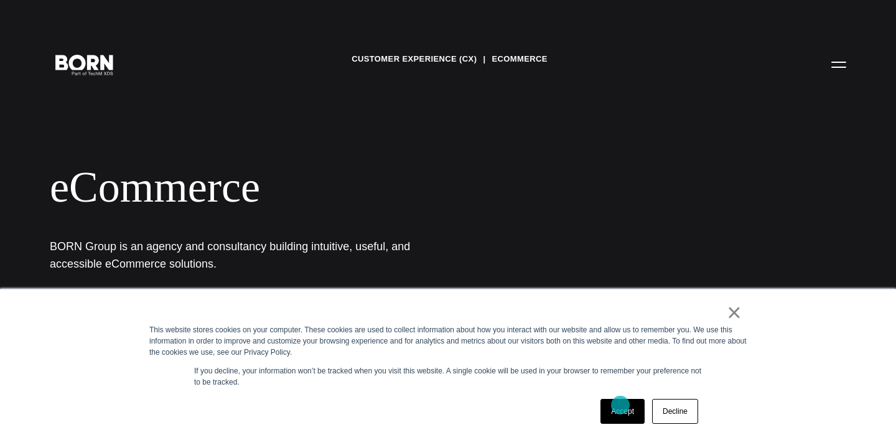
click at [619, 408] on link "Accept" at bounding box center [622, 411] width 44 height 25
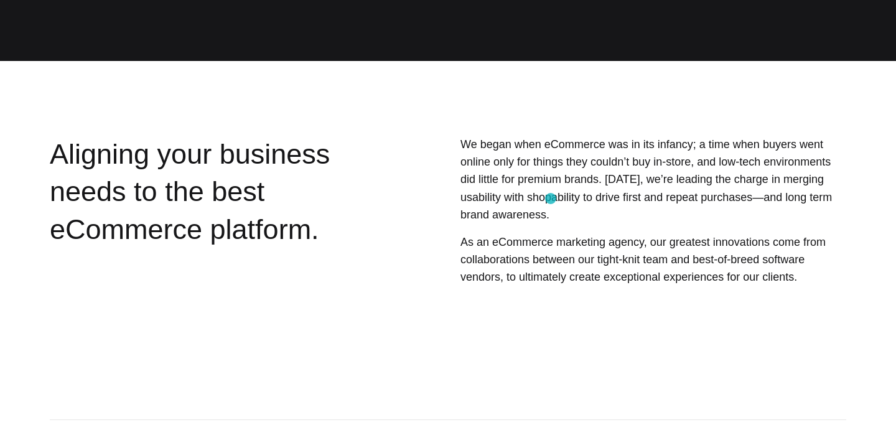
scroll to position [287, 0]
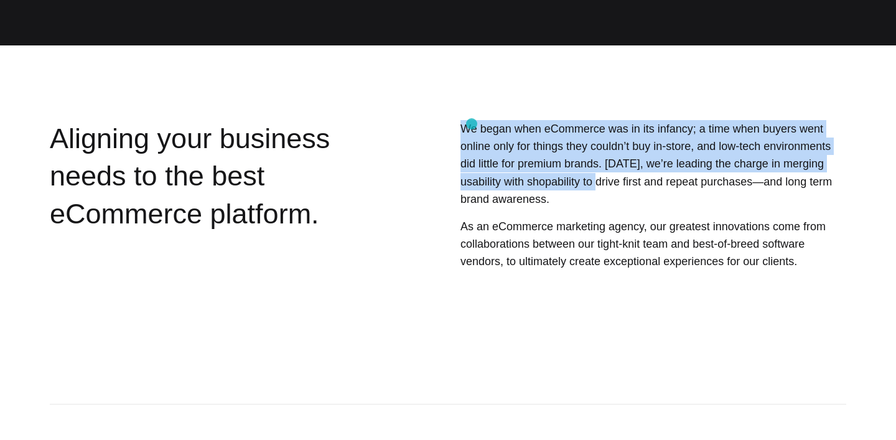
drag, startPoint x: 455, startPoint y: 120, endPoint x: 604, endPoint y: 188, distance: 163.4
click at [604, 188] on div "We began when eCommerce was in its infancy; a time when buyers went online only…" at bounding box center [619, 227] width 454 height 215
click at [628, 164] on p "We began when eCommerce was in its infancy; a time when buyers went online only…" at bounding box center [653, 164] width 386 height 88
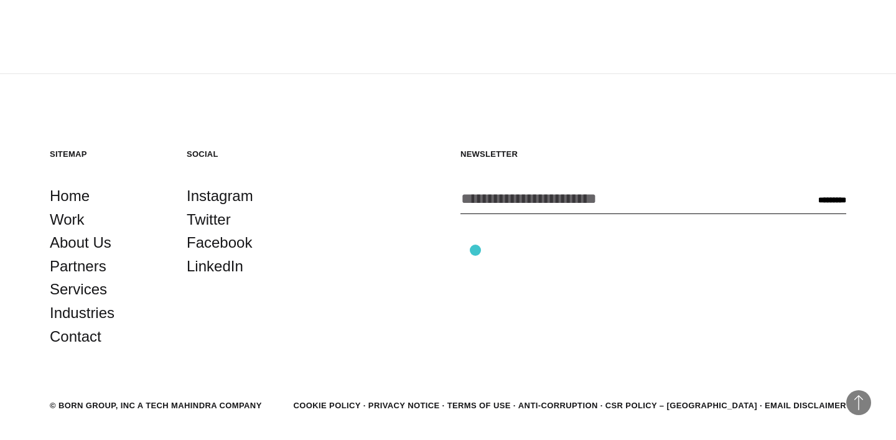
scroll to position [2028, 0]
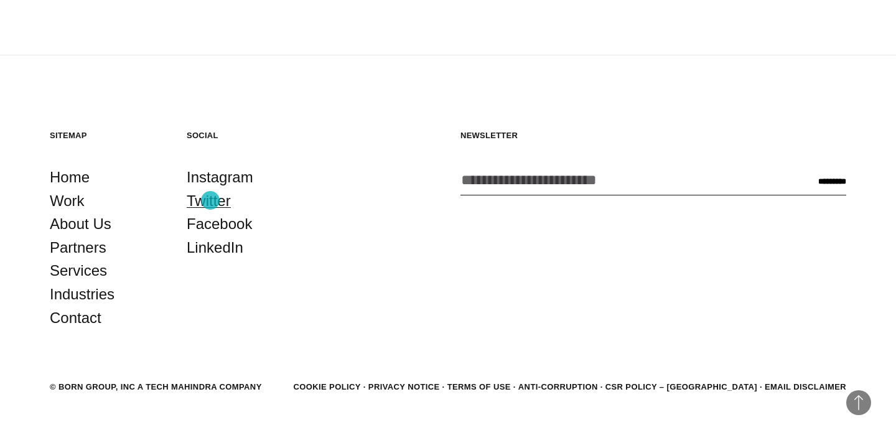
click at [210, 200] on link "Twitter" at bounding box center [209, 201] width 44 height 24
click at [86, 228] on link "About Us" at bounding box center [81, 224] width 62 height 24
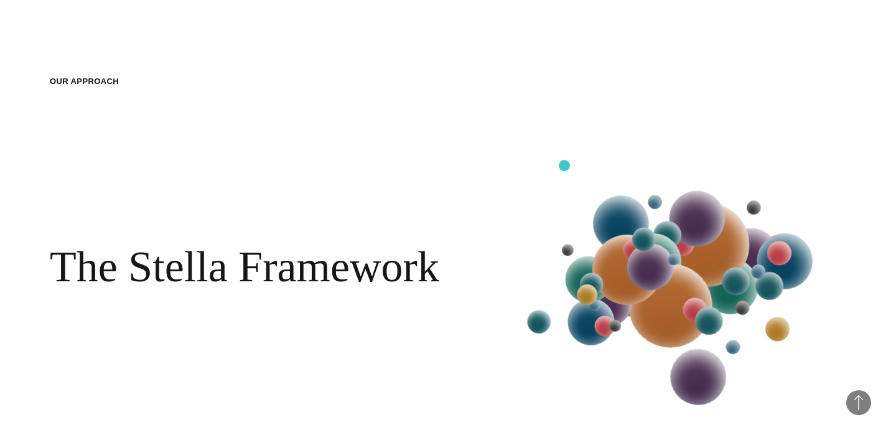
scroll to position [1361, 0]
